Goal: Task Accomplishment & Management: Complete application form

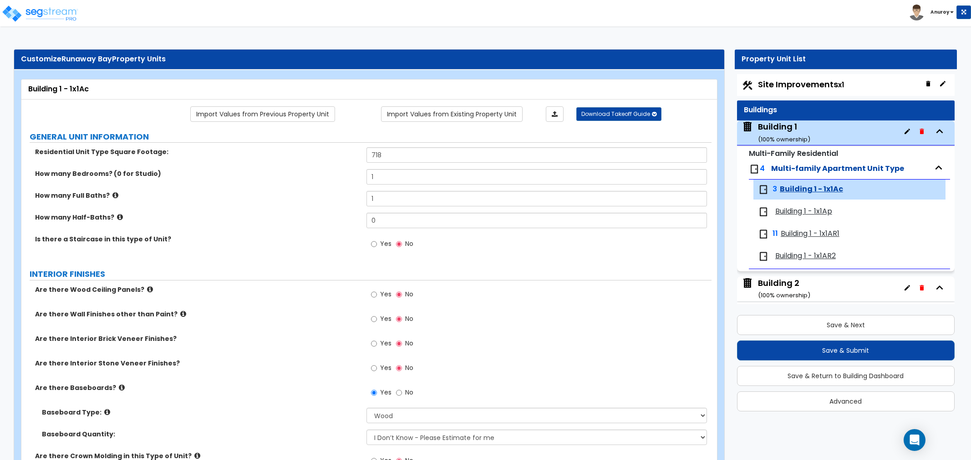
select select "1"
select select "4"
select select "1"
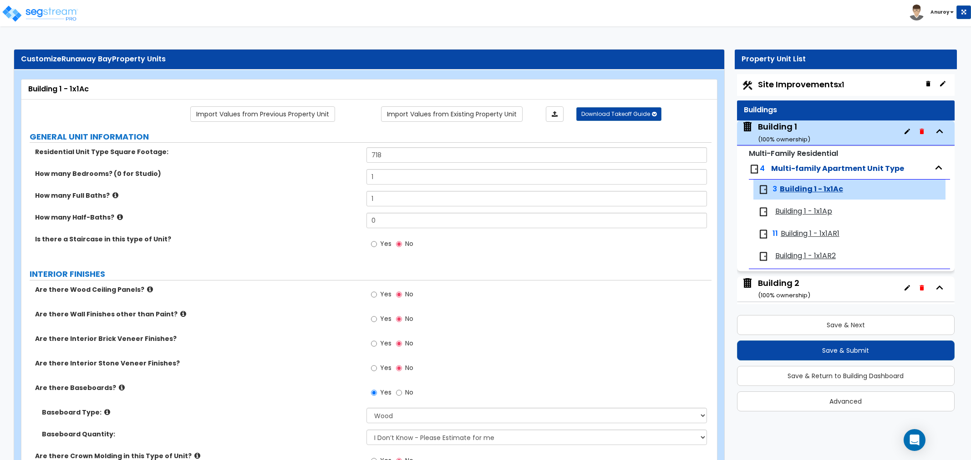
select select "3"
select select "1"
select select "4"
select select "2"
select select "1"
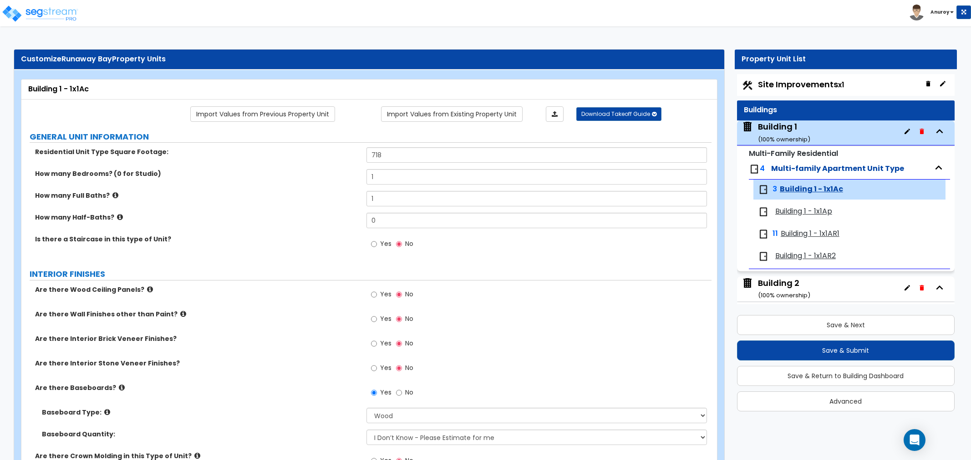
select select "1"
select select "3"
select select "1"
select select "2"
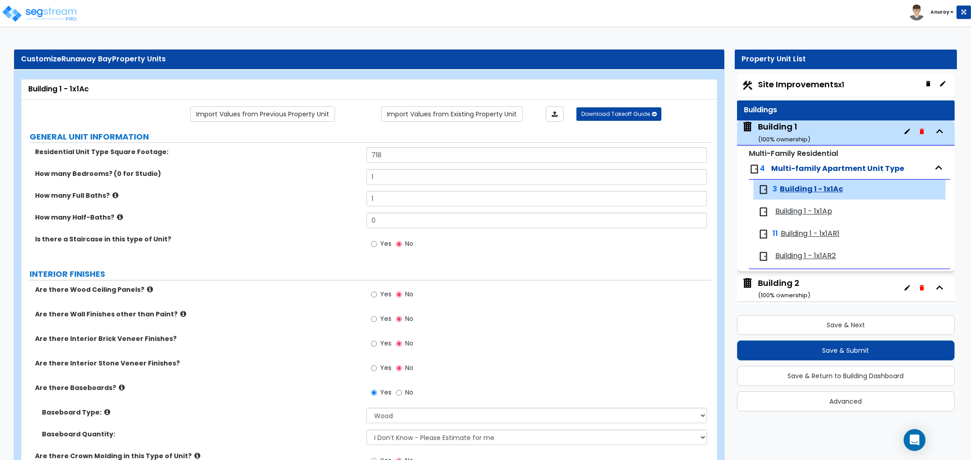
select select "1"
select select "2"
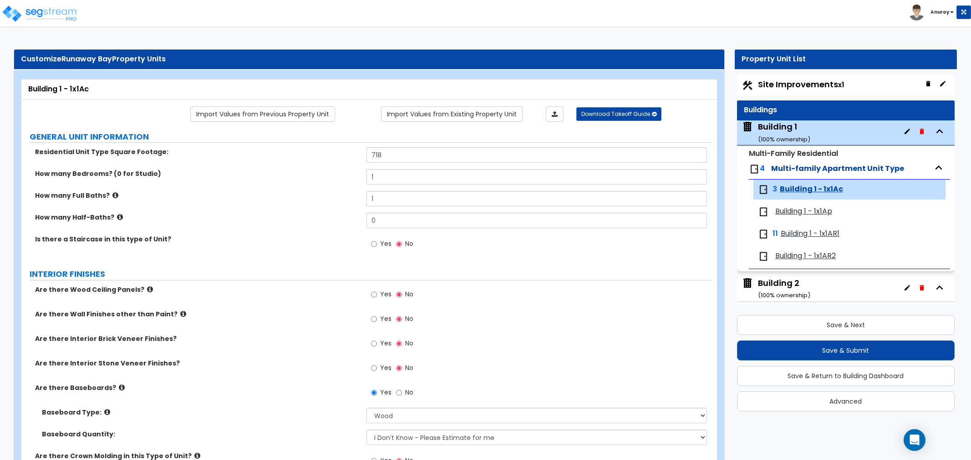
select select "2"
